Goal: Task Accomplishment & Management: Complete application form

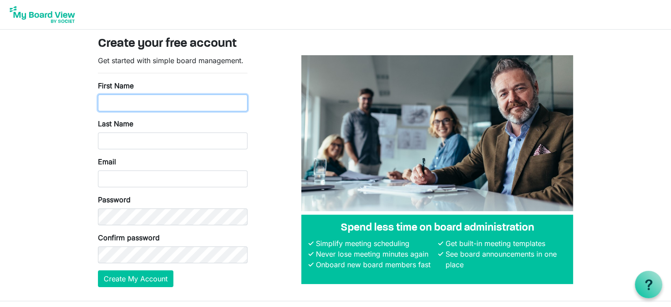
click at [116, 102] on input "First Name" at bounding box center [173, 102] width 150 height 17
type input "John"
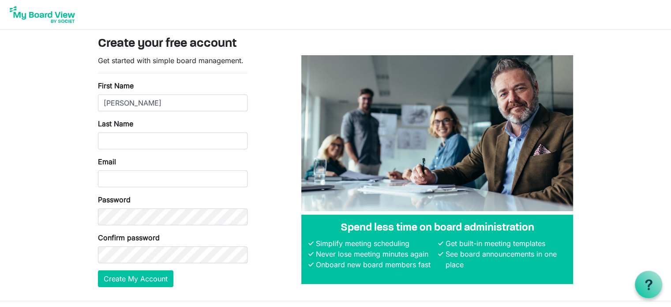
type input "Hamilton"
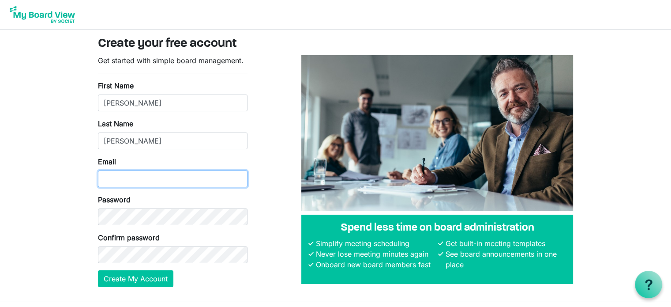
click at [135, 178] on input "Email" at bounding box center [173, 178] width 150 height 17
type input "jhhamilton1965@gmail.com"
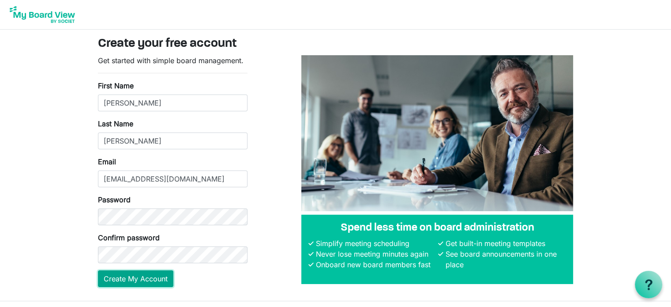
click at [161, 277] on button "Create My Account" at bounding box center [135, 278] width 75 height 17
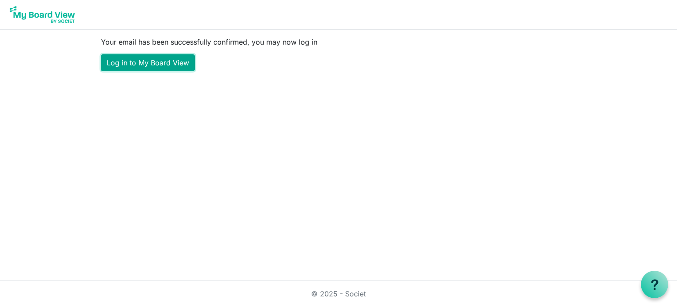
click at [137, 63] on link "Log in to My Board View" at bounding box center [148, 62] width 94 height 17
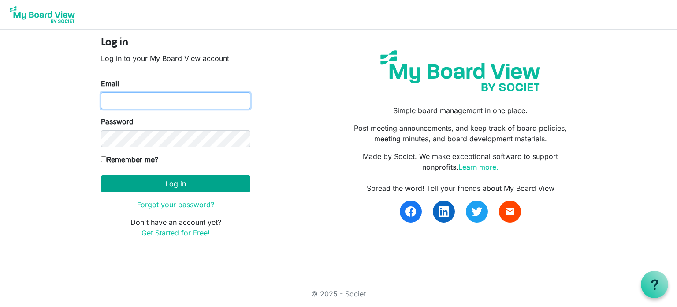
type input "[EMAIL_ADDRESS][DOMAIN_NAME]"
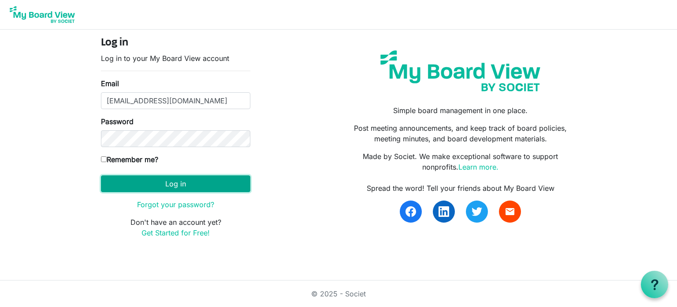
click at [146, 182] on button "Log in" at bounding box center [176, 183] width 150 height 17
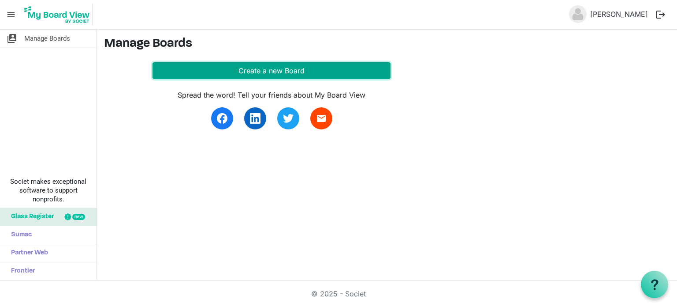
click at [232, 70] on button "Create a new Board" at bounding box center [272, 70] width 238 height 17
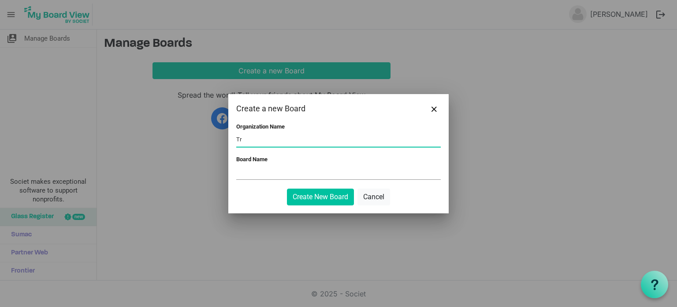
type input "T"
type input "M"
type input "Community"
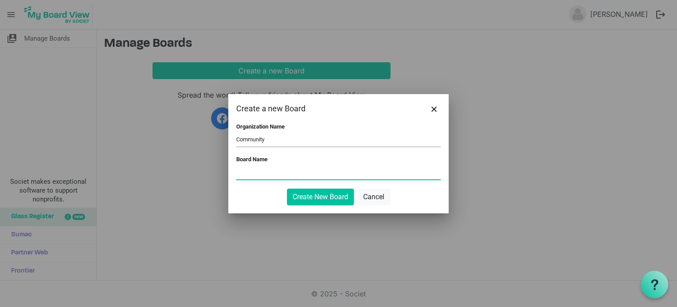
click at [262, 172] on input "Board Name" at bounding box center [338, 172] width 205 height 13
type input "T"
type input "Management Board"
click at [304, 199] on button "Create New Board" at bounding box center [320, 196] width 67 height 17
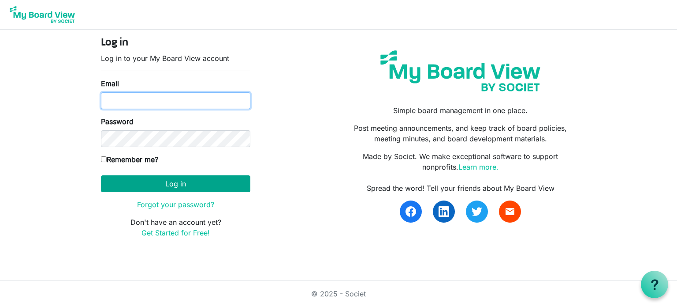
type input "jhhamilton1965@gmail.com"
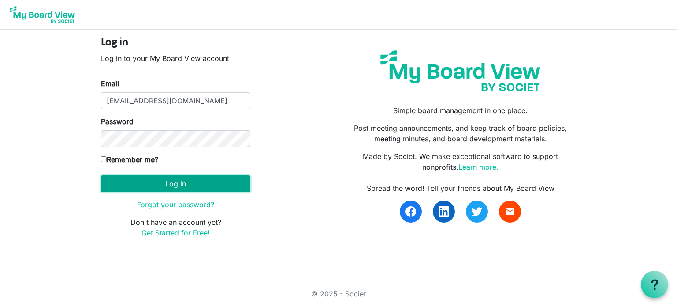
click at [180, 184] on button "Log in" at bounding box center [176, 183] width 150 height 17
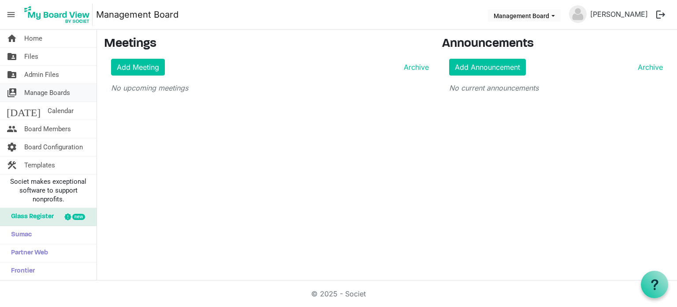
click at [44, 94] on span "Manage Boards" at bounding box center [47, 93] width 46 height 18
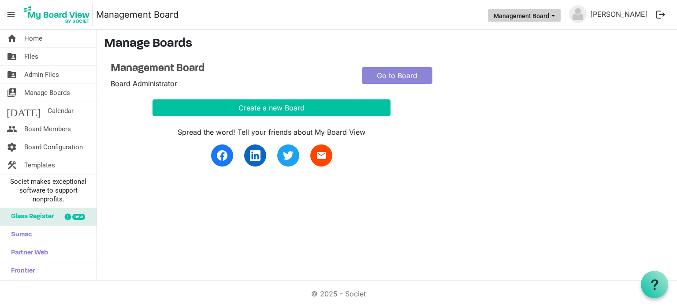
click at [557, 16] on span "Management Board dropdownbutton" at bounding box center [554, 16] width 8 height 4
drag, startPoint x: 551, startPoint y: 32, endPoint x: 632, endPoint y: 67, distance: 87.7
click at [632, 67] on main "Manage Boards Management Board Board Administrator Go to Board Create a new Boa…" at bounding box center [387, 107] width 580 height 154
click at [42, 91] on span "Manage Boards" at bounding box center [47, 93] width 46 height 18
click at [395, 77] on link "Go to Board" at bounding box center [397, 75] width 71 height 17
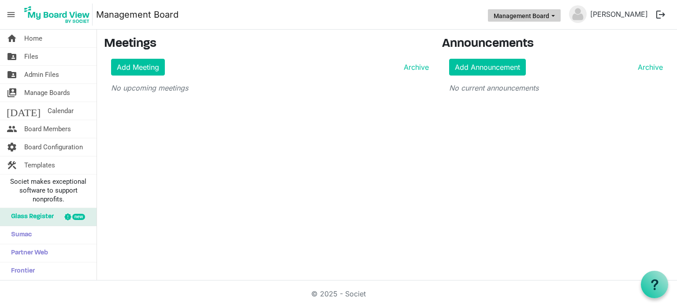
click at [557, 15] on span "Management Board dropdownbutton" at bounding box center [554, 16] width 8 height 4
click at [664, 11] on button "logout" at bounding box center [661, 14] width 19 height 19
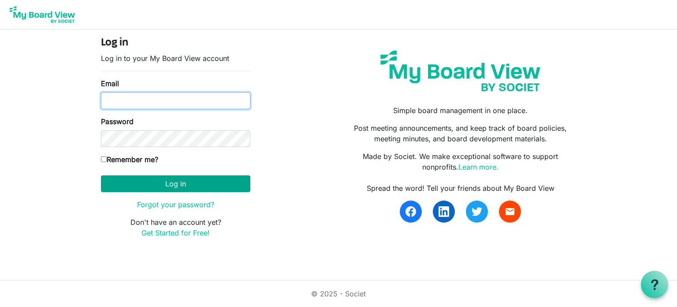
type input "[EMAIL_ADDRESS][DOMAIN_NAME]"
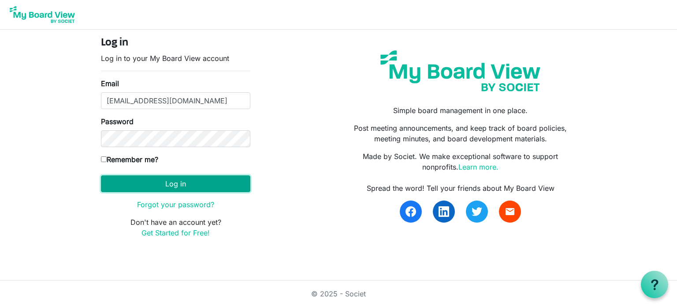
click at [177, 185] on button "Log in" at bounding box center [176, 183] width 150 height 17
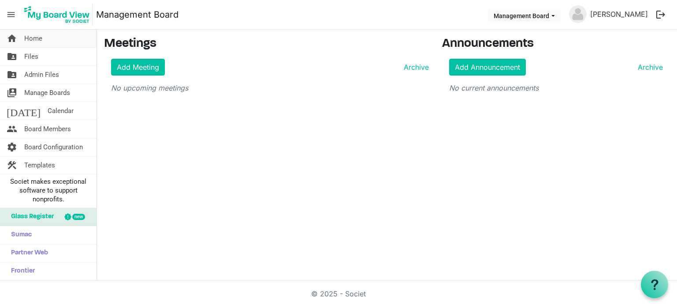
click at [37, 39] on span "Home" at bounding box center [33, 39] width 18 height 18
click at [53, 165] on span "Templates" at bounding box center [39, 165] width 31 height 18
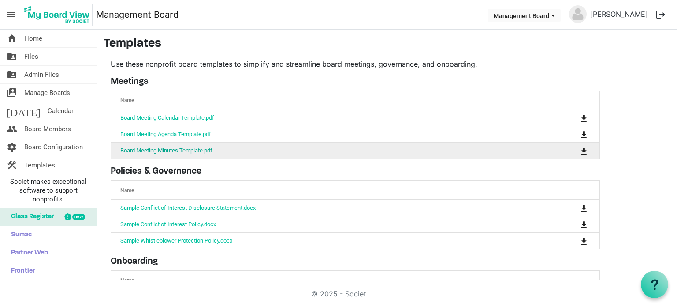
click at [191, 150] on link "Board Meeting Minutes Template.pdf" at bounding box center [166, 150] width 92 height 7
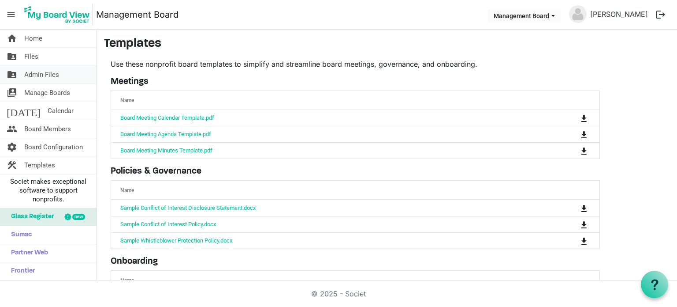
click at [48, 72] on span "Admin Files" at bounding box center [41, 75] width 35 height 18
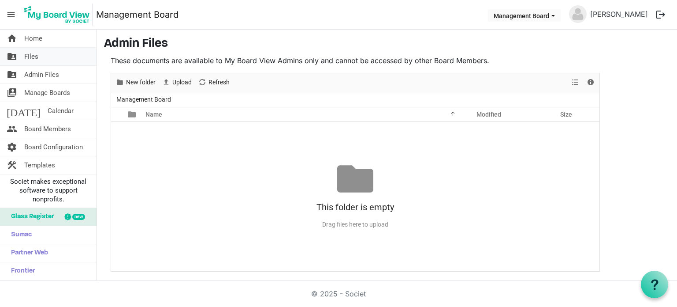
click at [34, 57] on span "Files" at bounding box center [31, 57] width 14 height 18
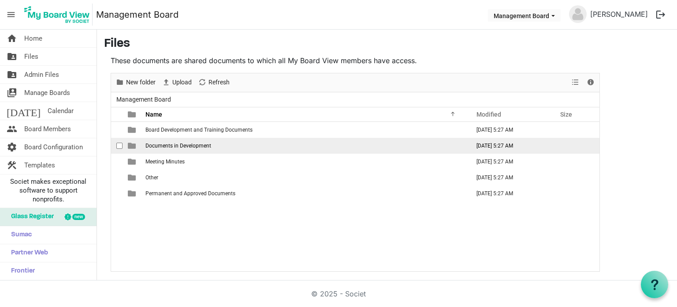
click at [171, 146] on span "Documents in Development" at bounding box center [179, 145] width 66 height 6
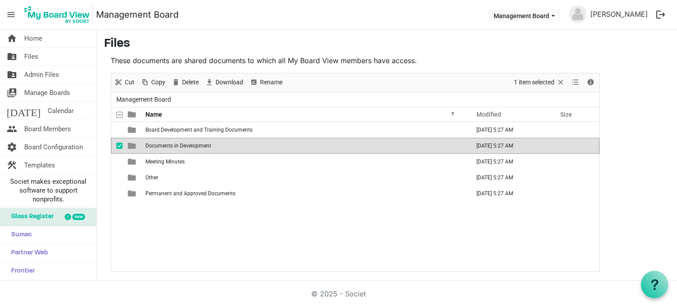
click at [171, 146] on span "Documents in Development" at bounding box center [179, 145] width 66 height 6
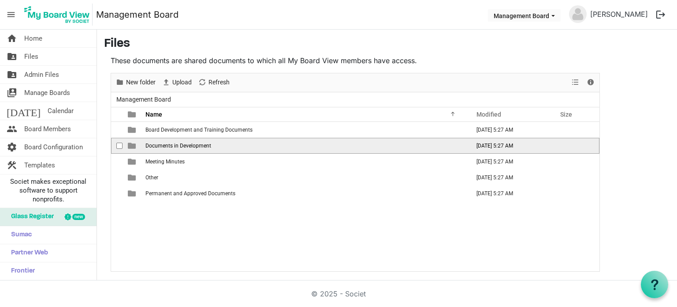
click at [171, 146] on span "Documents in Development" at bounding box center [179, 145] width 66 height 6
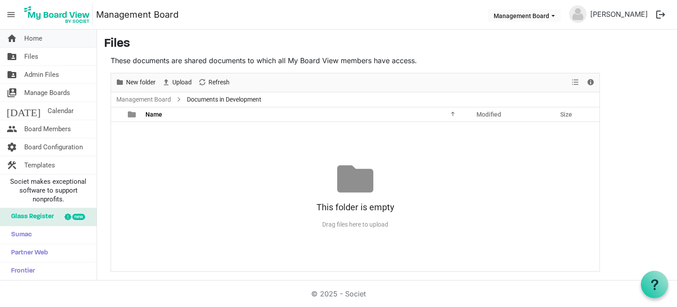
click at [29, 41] on span "Home" at bounding box center [33, 39] width 18 height 18
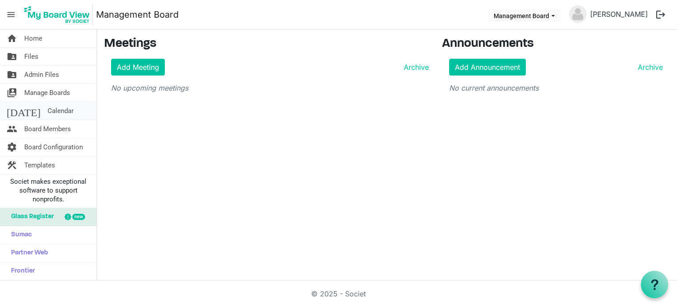
click at [48, 106] on span "Calendar" at bounding box center [61, 111] width 26 height 18
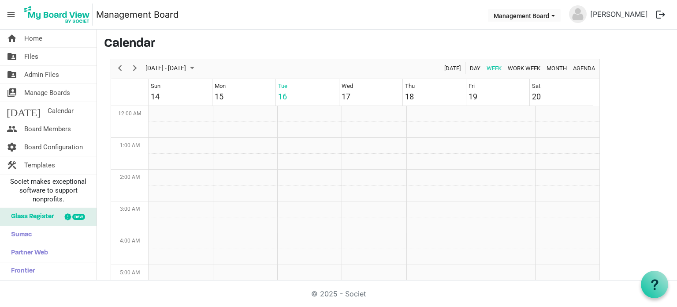
scroll to position [286, 0]
click at [42, 129] on span "Board Members" at bounding box center [47, 129] width 47 height 18
